Goal: Information Seeking & Learning: Learn about a topic

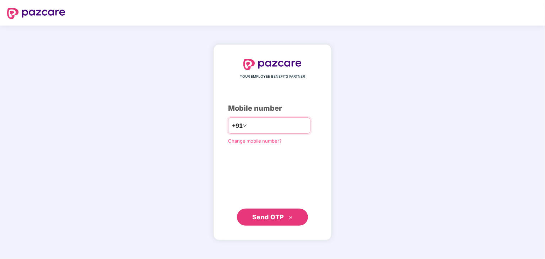
type input "**********"
click at [271, 219] on span "Send OTP" at bounding box center [268, 217] width 32 height 7
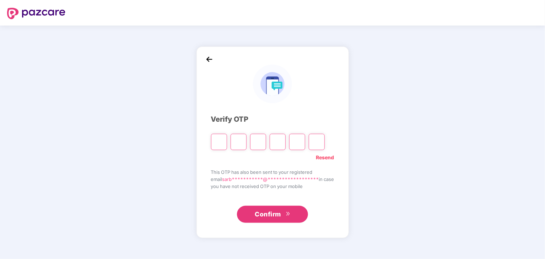
type input "*"
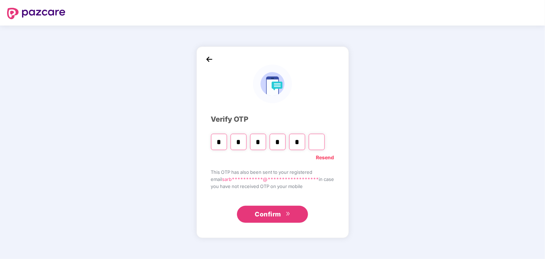
type input "*"
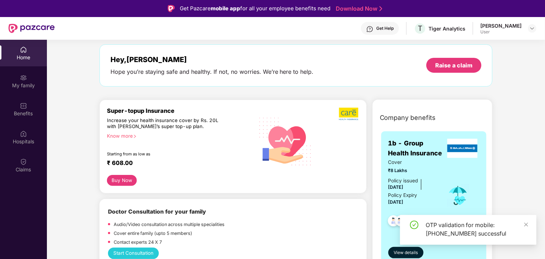
scroll to position [29, 0]
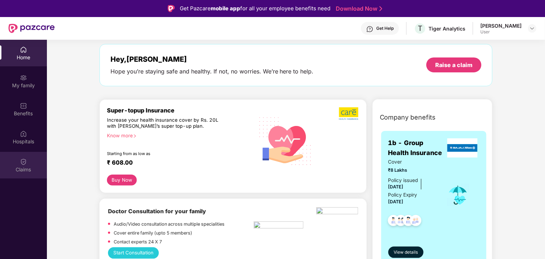
click at [30, 167] on div "Claims" at bounding box center [23, 169] width 47 height 7
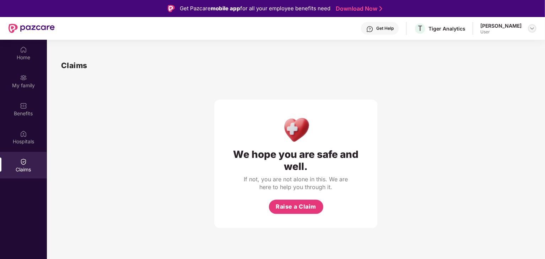
click at [533, 29] on img at bounding box center [532, 29] width 6 height 6
click at [486, 155] on div "We hope you are safe and well. If not, you are not alone in this. We are here t…" at bounding box center [296, 149] width 470 height 157
click at [27, 135] on img at bounding box center [23, 133] width 7 height 7
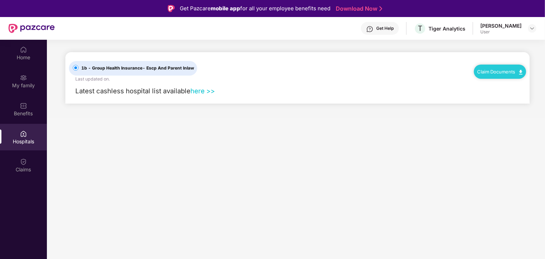
click at [206, 90] on link "here >>" at bounding box center [202, 91] width 25 height 8
click at [37, 110] on div "Benefits" at bounding box center [23, 113] width 47 height 7
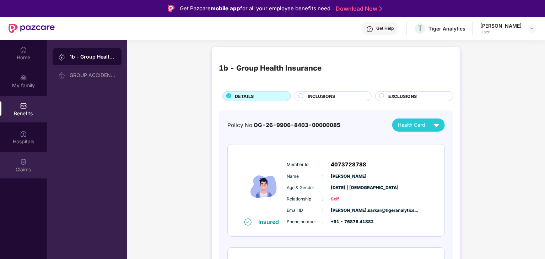
click at [20, 164] on img at bounding box center [23, 161] width 7 height 7
